Goal: Information Seeking & Learning: Find contact information

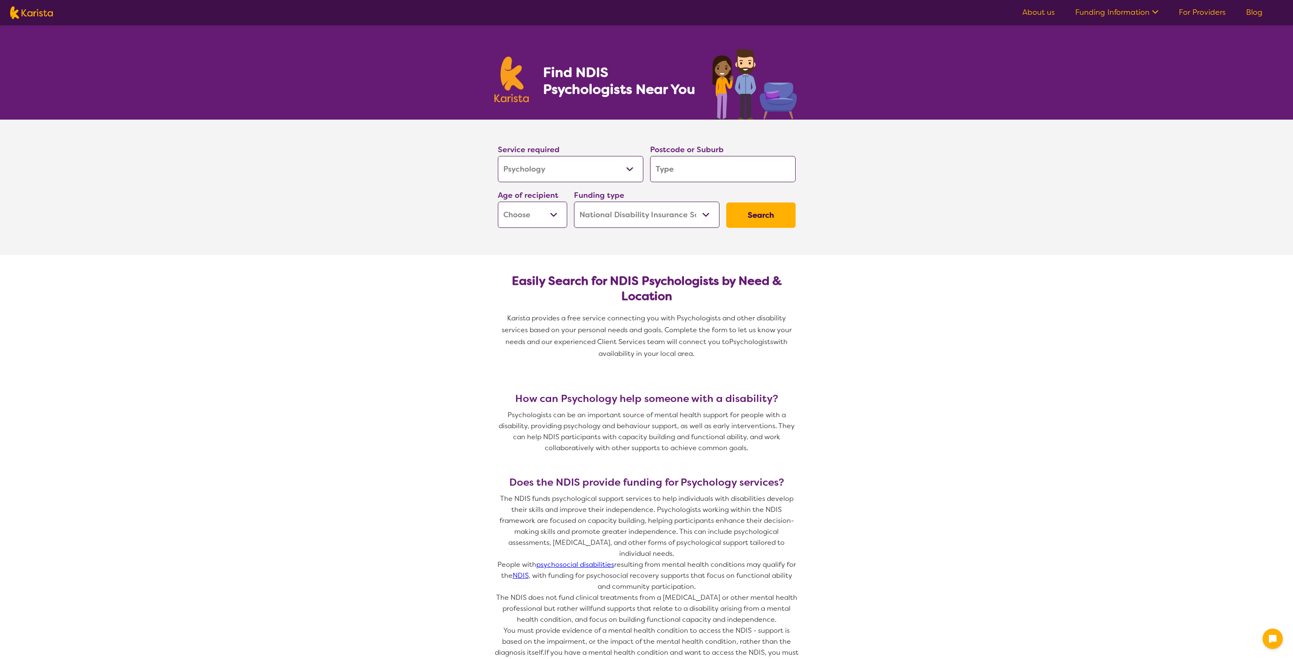
select select "Psychology"
select select "NDIS"
select select "Psychology"
select select "NDIS"
click at [697, 168] on input "search" at bounding box center [722, 169] width 145 height 26
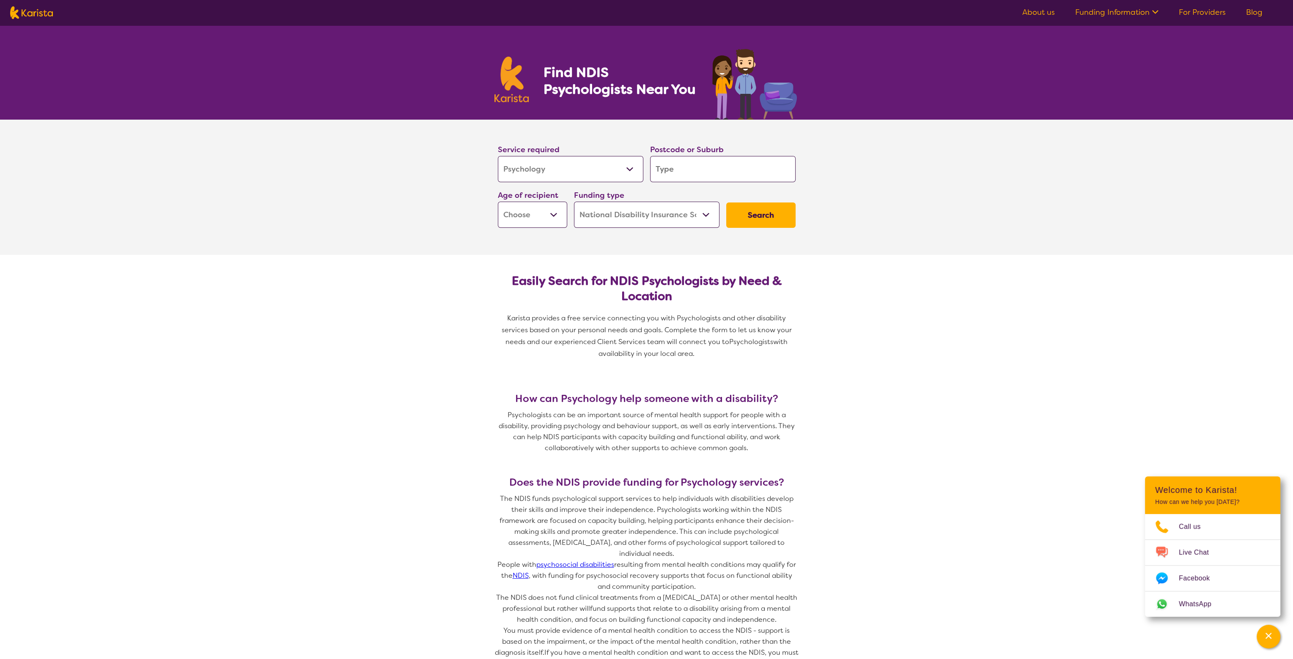
type input "m"
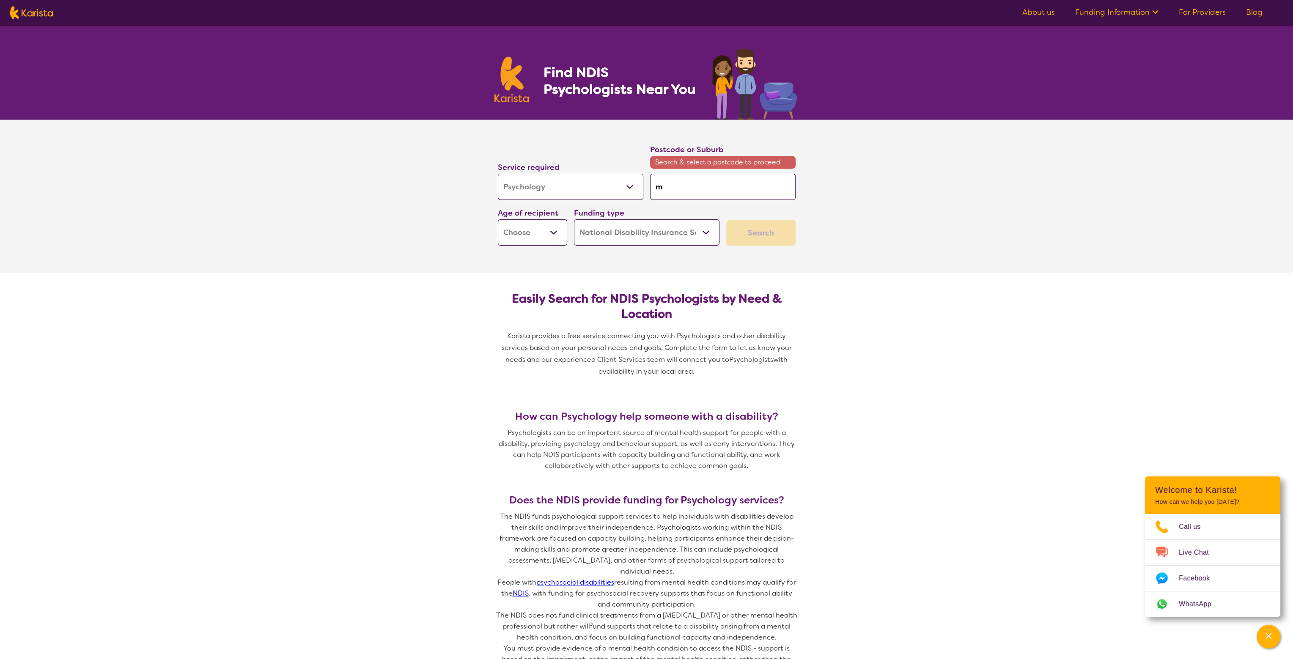
type input "ma"
type input "man"
type input "[PERSON_NAME]"
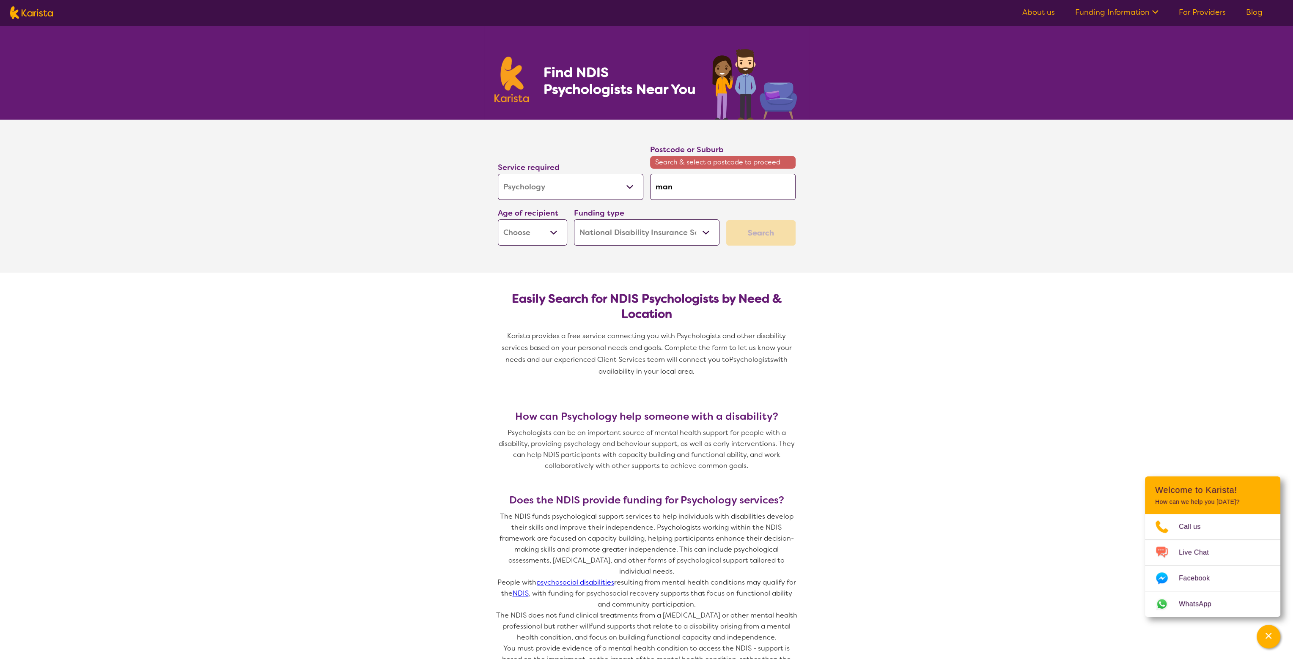
type input "[PERSON_NAME]"
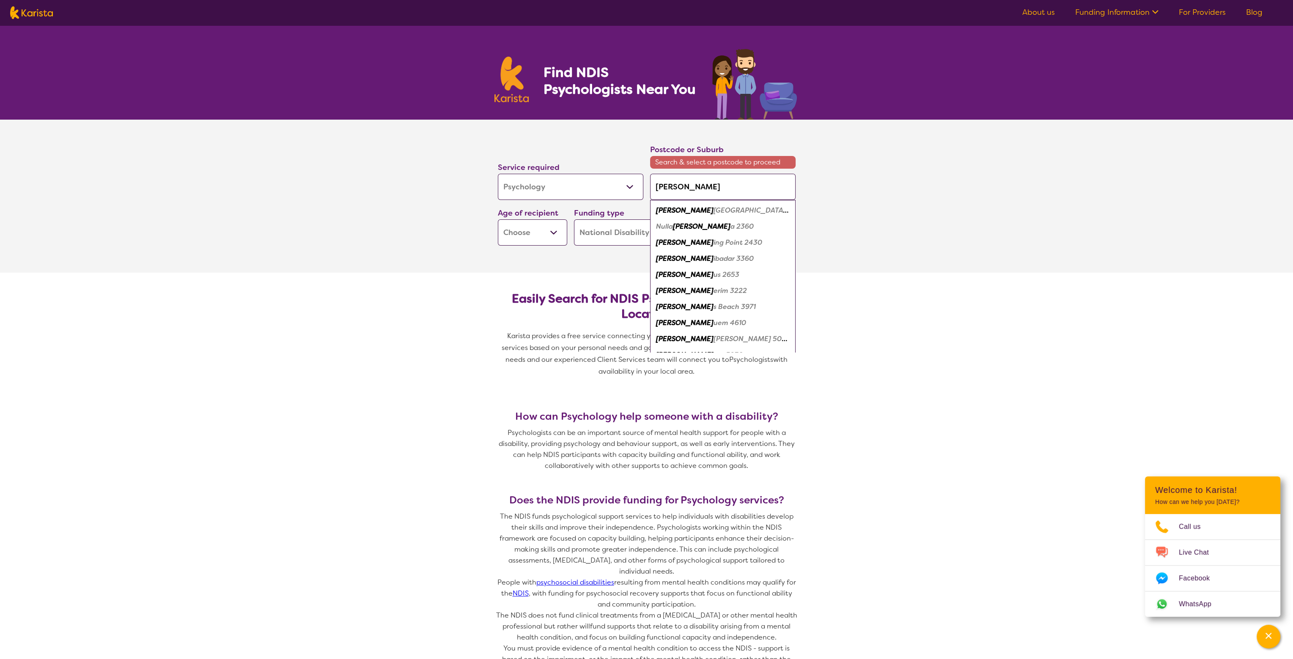
type input "[PERSON_NAME]"
type input "mannin"
type input "[PERSON_NAME]"
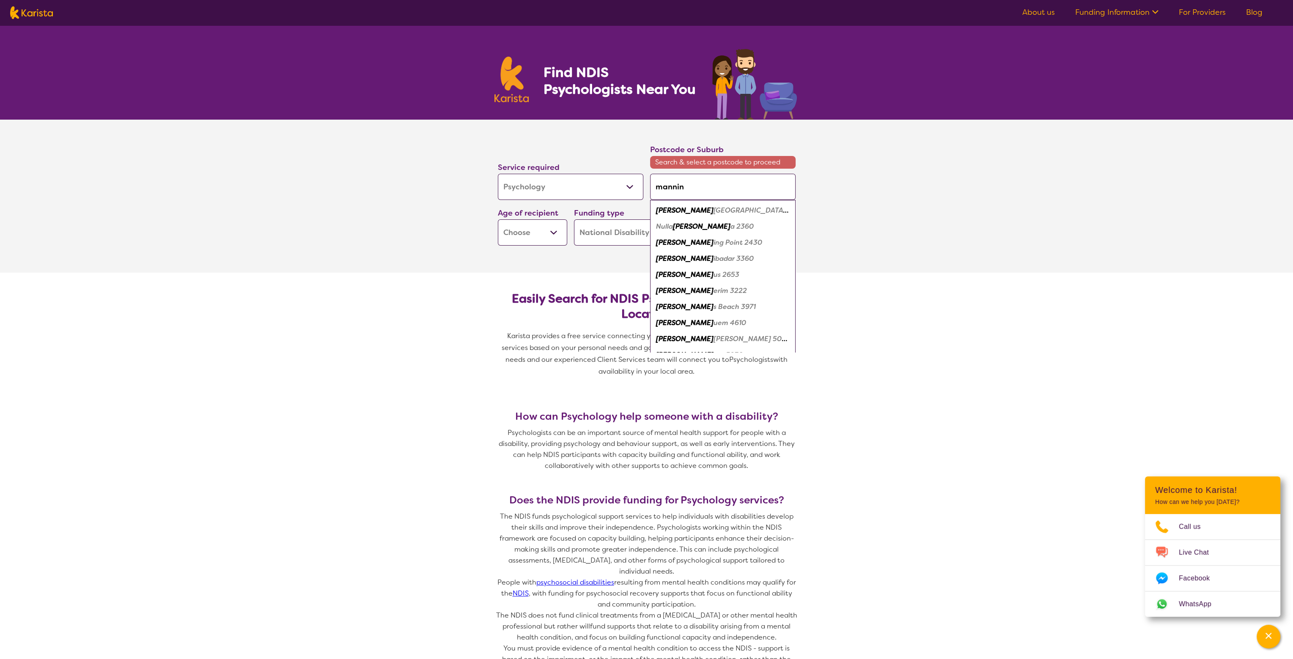
type input "[PERSON_NAME]"
type input "manningh"
type input "manningha"
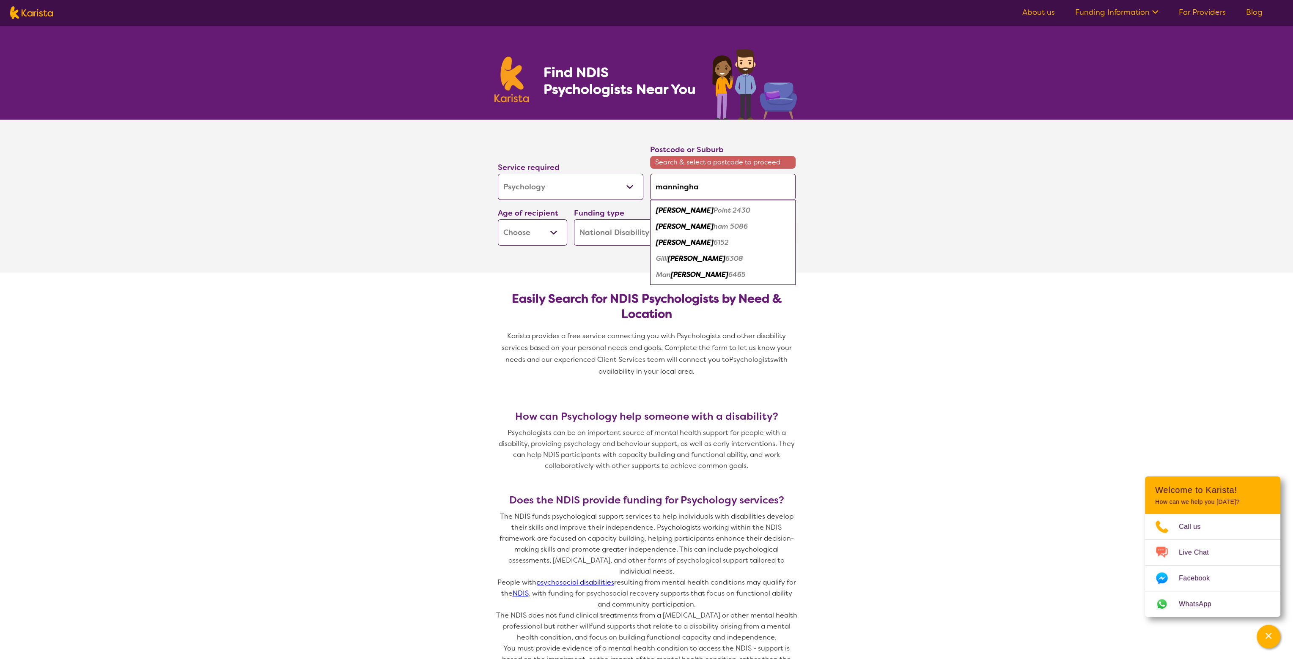
type input "manningham"
click at [695, 206] on em "Manningham" at bounding box center [678, 210] width 44 height 9
type input "5086"
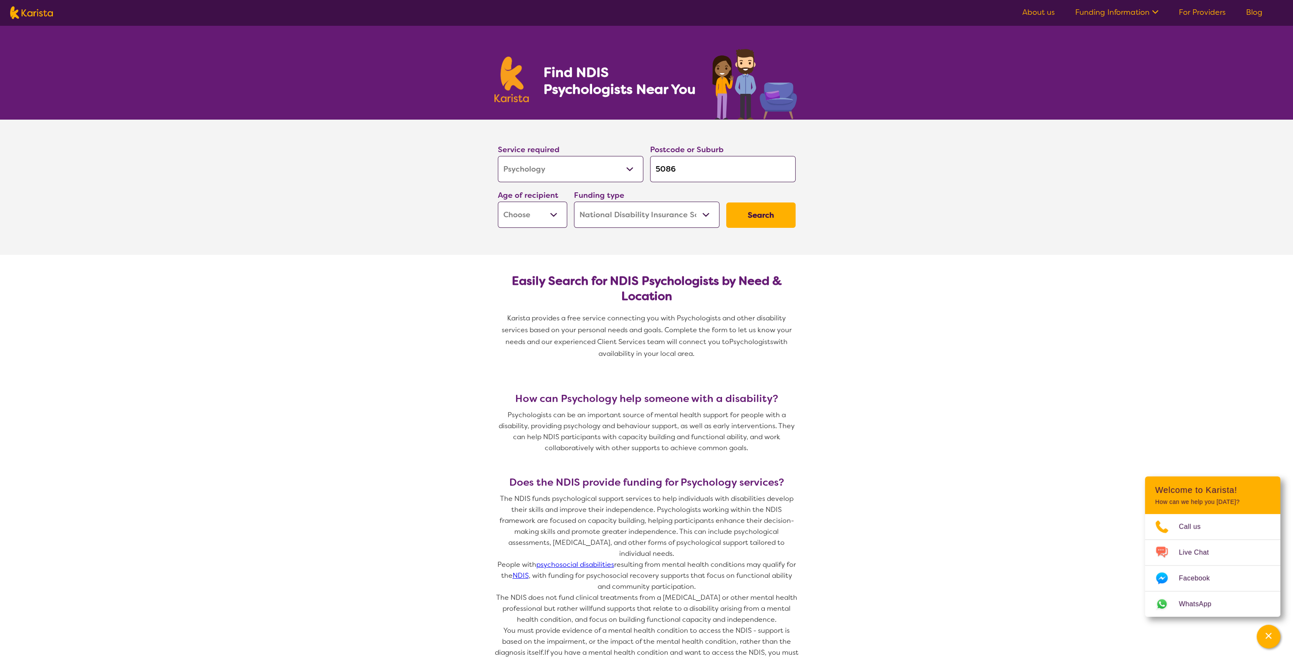
click at [540, 215] on select "Early Childhood - 0 to 9 Child - 10 to 11 Adolescent - 12 to 17 Adult - 18 to 6…" at bounding box center [532, 215] width 69 height 26
select select "EC"
click at [498, 202] on select "Early Childhood - 0 to 9 Child - 10 to 11 Adolescent - 12 to 17 Adult - 18 to 6…" at bounding box center [532, 215] width 69 height 26
select select "EC"
click at [764, 214] on button "Search" at bounding box center [760, 215] width 69 height 25
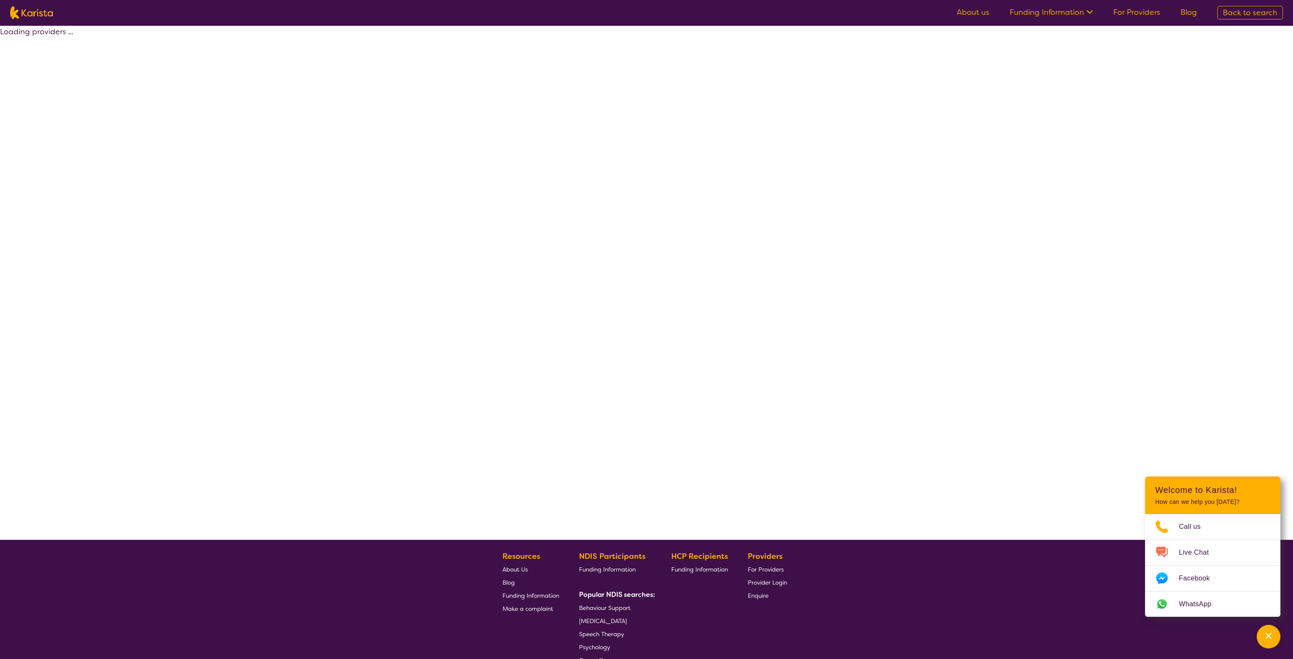
select select "by_score"
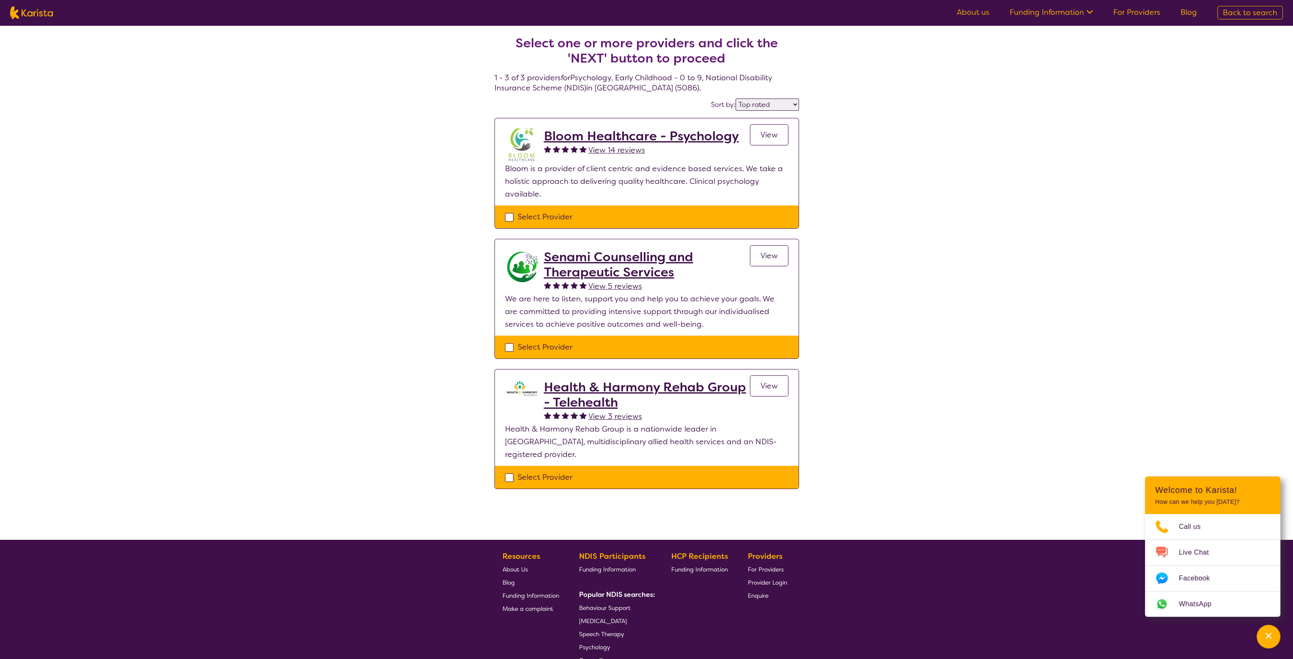
click at [645, 133] on h2 "Bloom Healthcare - Psychology" at bounding box center [641, 136] width 195 height 15
